Goal: Task Accomplishment & Management: Complete application form

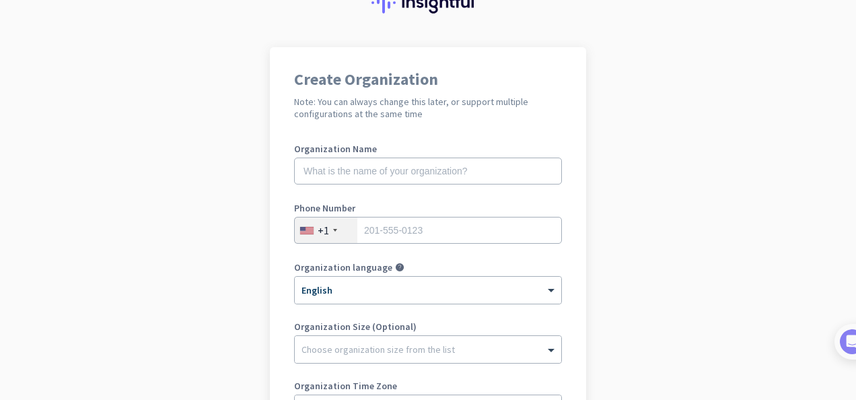
scroll to position [135, 0]
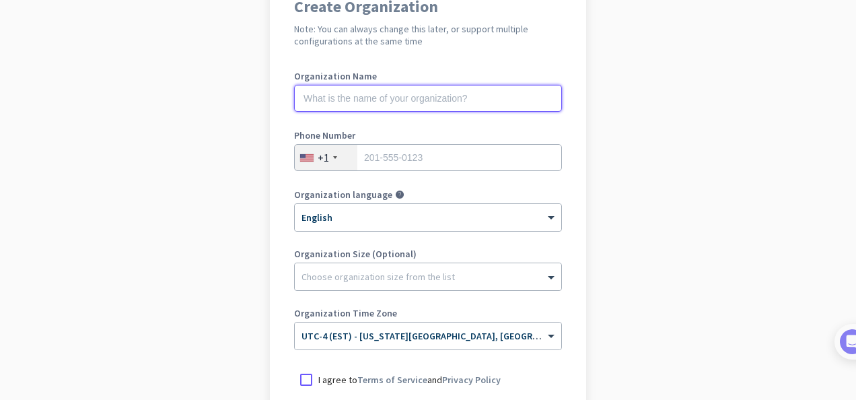
click at [345, 99] on input "text" at bounding box center [428, 98] width 268 height 27
type input "[PERSON_NAME] Life Sciences"
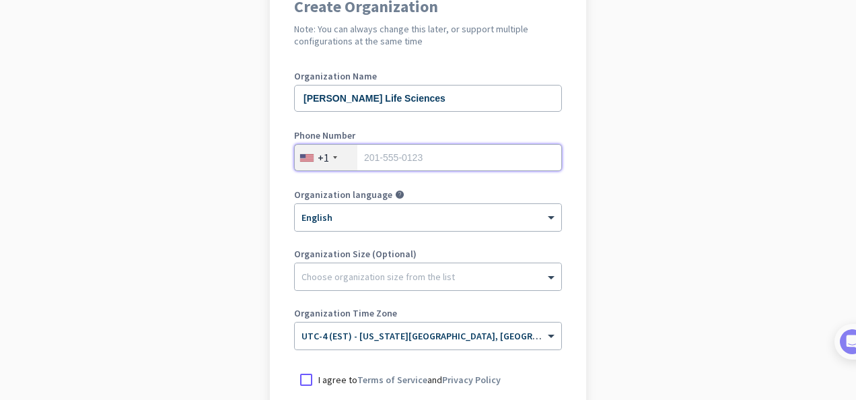
type input "06354229890"
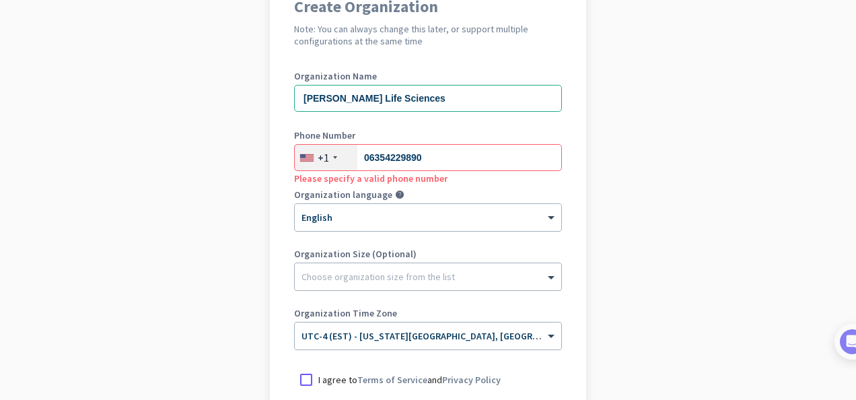
click at [333, 158] on div at bounding box center [335, 157] width 4 height 3
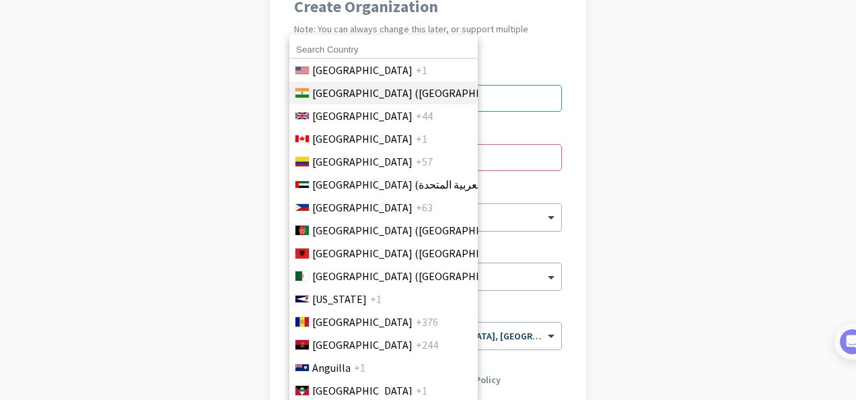
click at [328, 89] on span "[GEOGRAPHIC_DATA] ([GEOGRAPHIC_DATA])" at bounding box center [417, 93] width 210 height 16
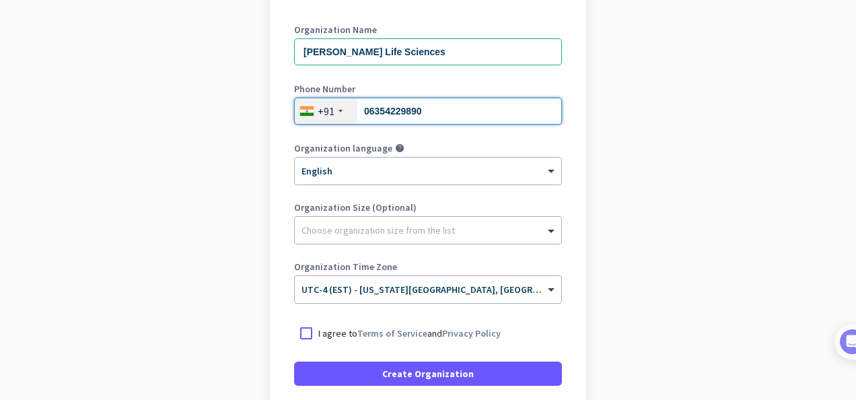
scroll to position [202, 0]
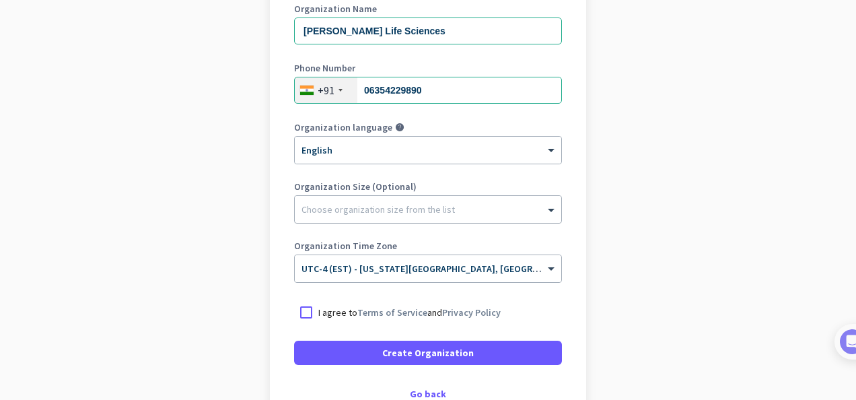
click at [342, 207] on div at bounding box center [428, 205] width 266 height 13
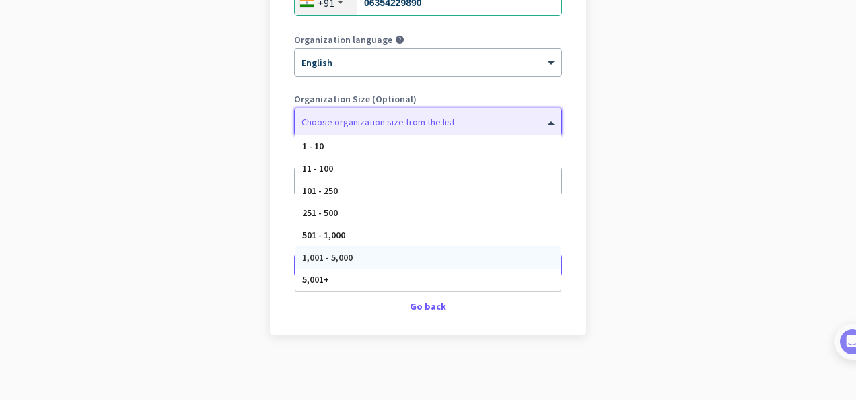
scroll to position [292, 0]
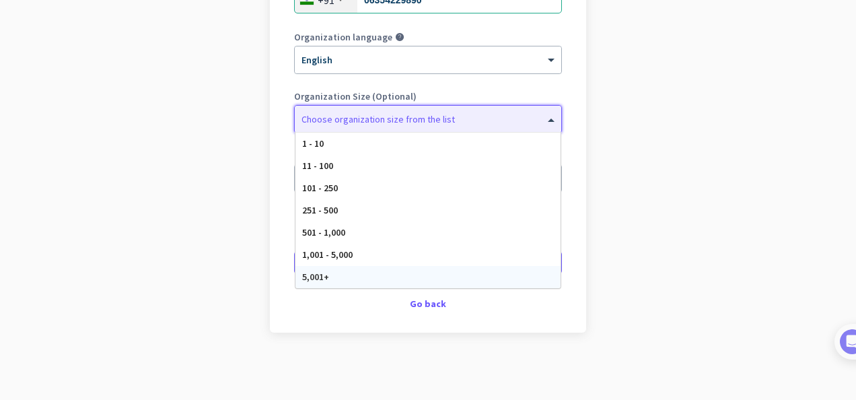
click at [316, 273] on span "5,001+" at bounding box center [315, 276] width 27 height 12
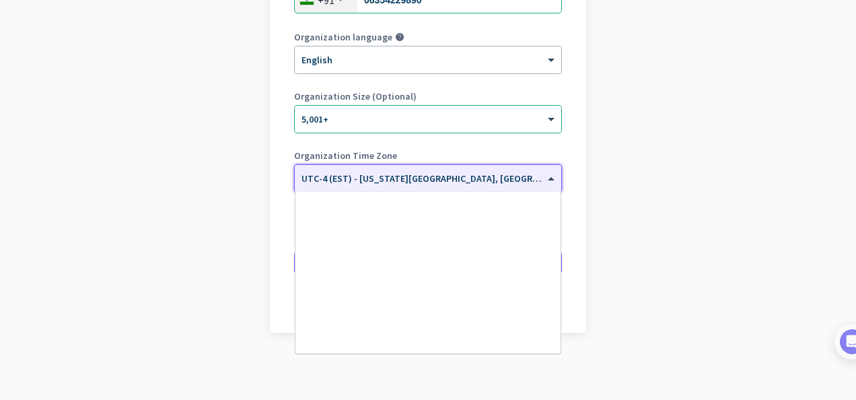
click at [308, 181] on span "UTC-4 (EST) - [US_STATE][GEOGRAPHIC_DATA], [GEOGRAPHIC_DATA], [GEOGRAPHIC_DATA]…" at bounding box center [535, 178] width 468 height 12
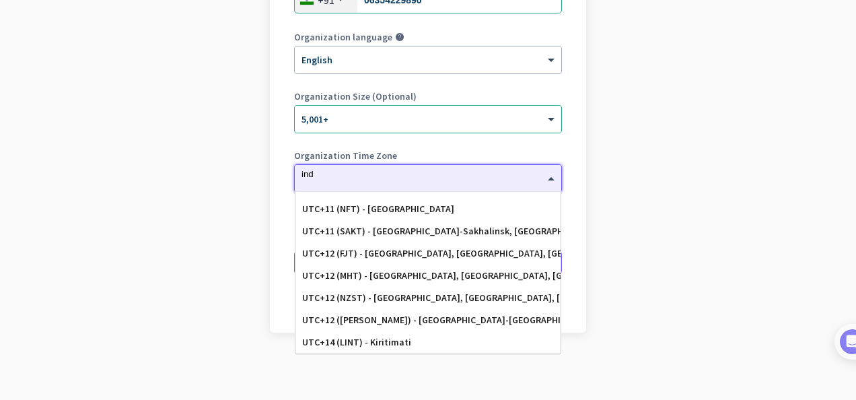
scroll to position [0, 0]
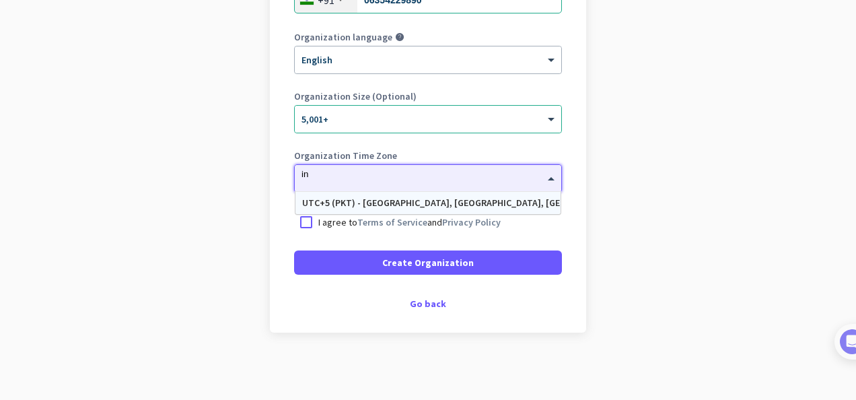
type input "i"
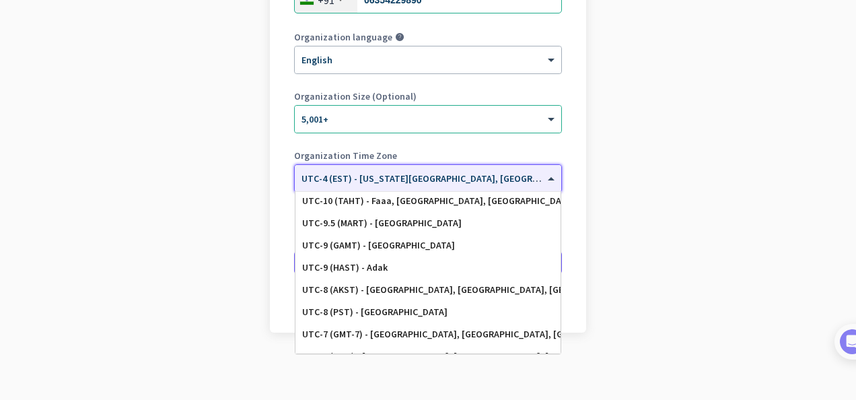
scroll to position [135, 0]
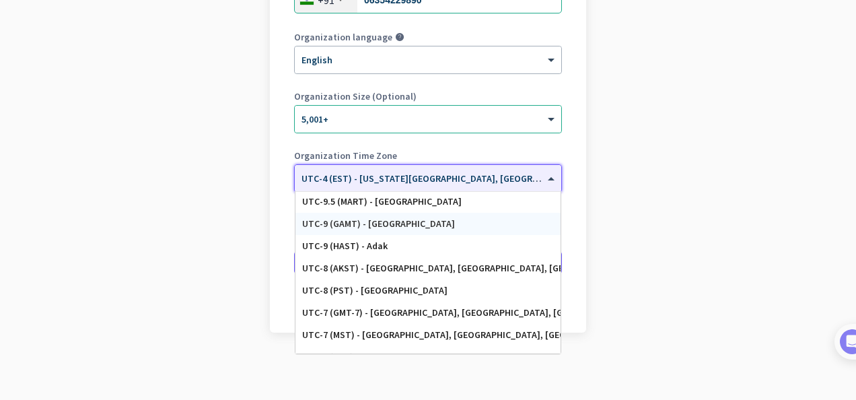
click at [137, 196] on app-onboarding-organization "Create Organization Note: You can always change this later, or support multiple…" at bounding box center [428, 108] width 856 height 583
